Goal: Task Accomplishment & Management: Complete application form

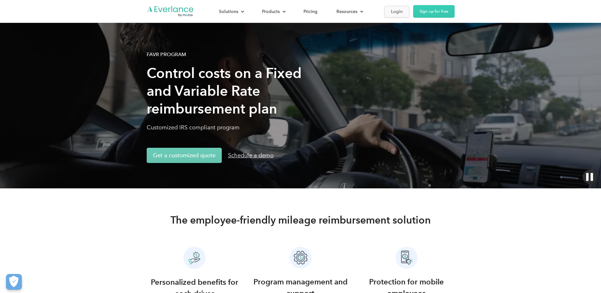
click at [403, 15] on link "Login" at bounding box center [396, 12] width 25 height 12
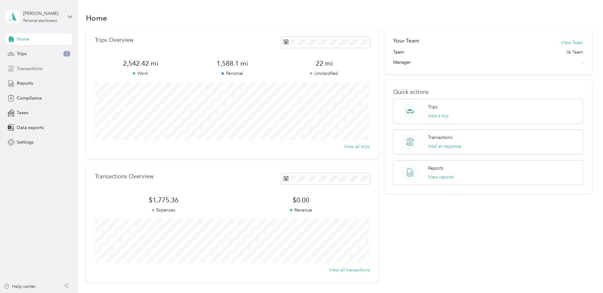
click at [31, 73] on div "Transactions" at bounding box center [39, 68] width 67 height 11
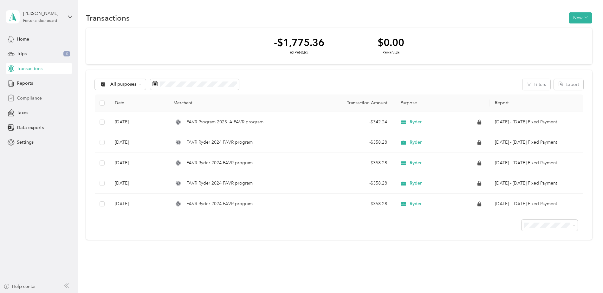
click at [36, 100] on span "Compliance" at bounding box center [29, 98] width 25 height 7
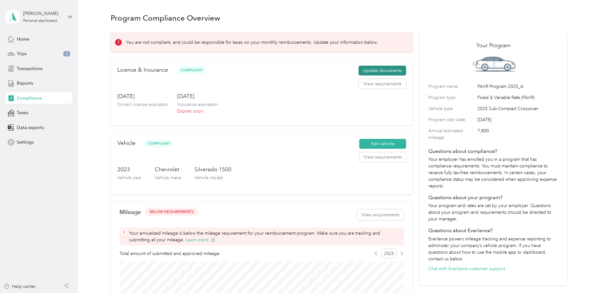
click at [394, 71] on button "Update documents" at bounding box center [382, 71] width 48 height 10
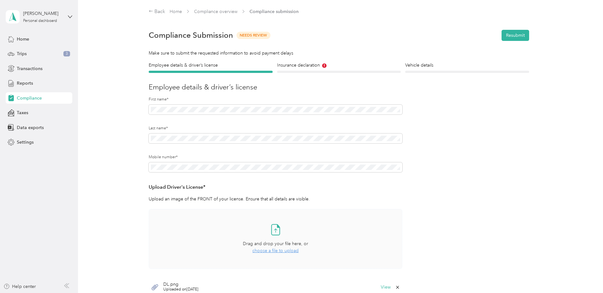
click at [272, 252] on span "choose a file to upload" at bounding box center [275, 250] width 46 height 5
click at [327, 68] on h4 "Insurance declaration" at bounding box center [339, 65] width 124 height 7
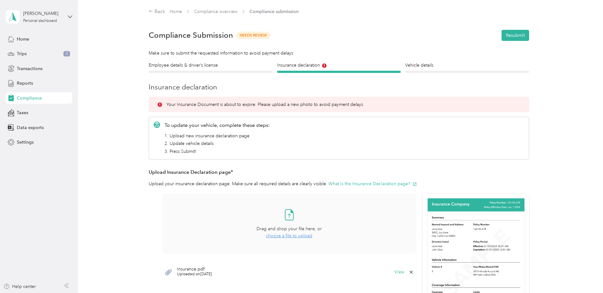
click at [292, 236] on span "choose a file to upload" at bounding box center [289, 235] width 46 height 5
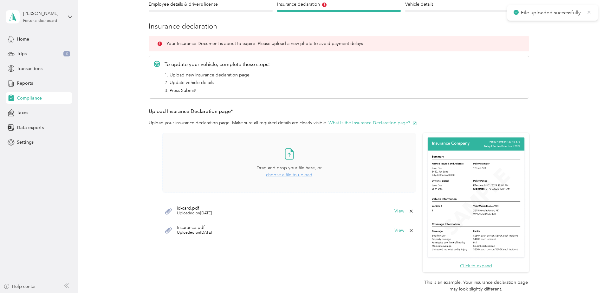
scroll to position [158, 0]
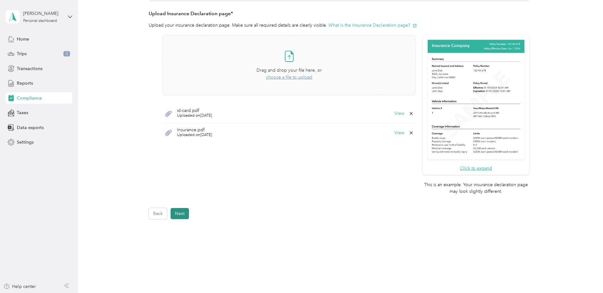
click at [183, 214] on button "Next" at bounding box center [180, 213] width 18 height 11
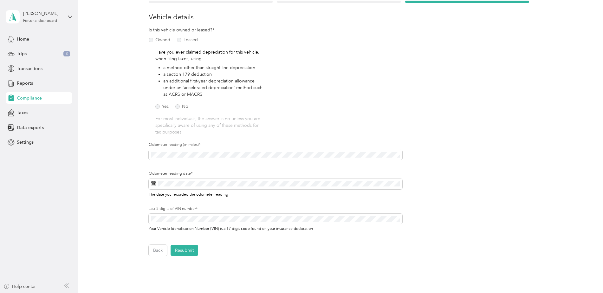
scroll to position [71, 0]
click at [171, 157] on span at bounding box center [276, 154] width 254 height 10
click at [146, 182] on div "Employee details & driver’s license License Insurance declaration Insurance Veh…" at bounding box center [339, 122] width 456 height 264
click at [152, 182] on icon at bounding box center [153, 182] width 5 height 5
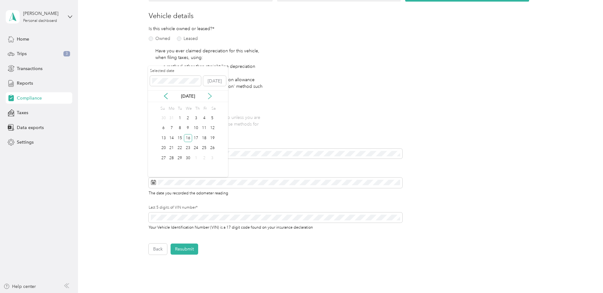
click at [210, 93] on icon at bounding box center [210, 96] width 6 height 6
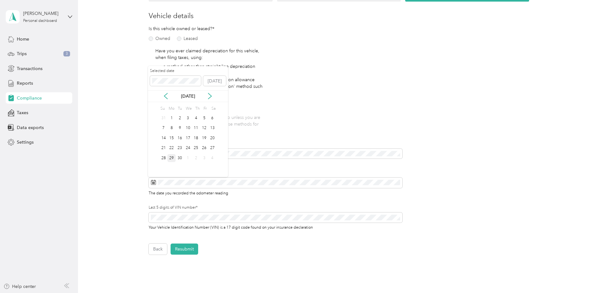
click at [172, 156] on div "29" at bounding box center [171, 158] width 8 height 8
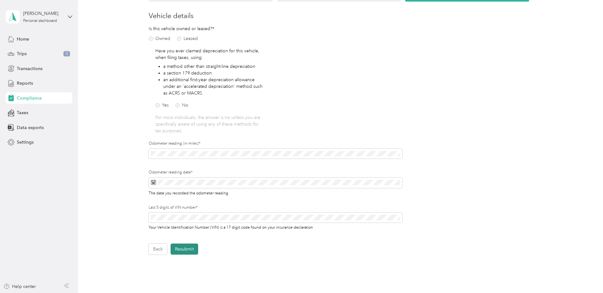
click at [186, 249] on button "Resubmit" at bounding box center [185, 248] width 28 height 11
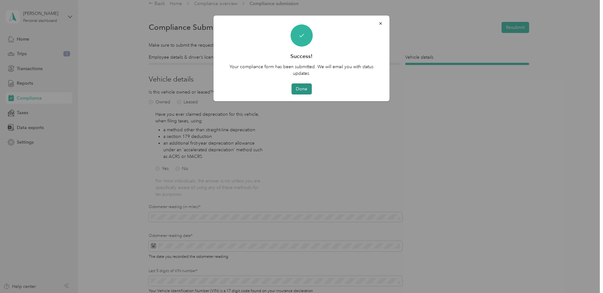
click at [307, 86] on button "Done" at bounding box center [301, 88] width 20 height 11
